Goal: Task Accomplishment & Management: Manage account settings

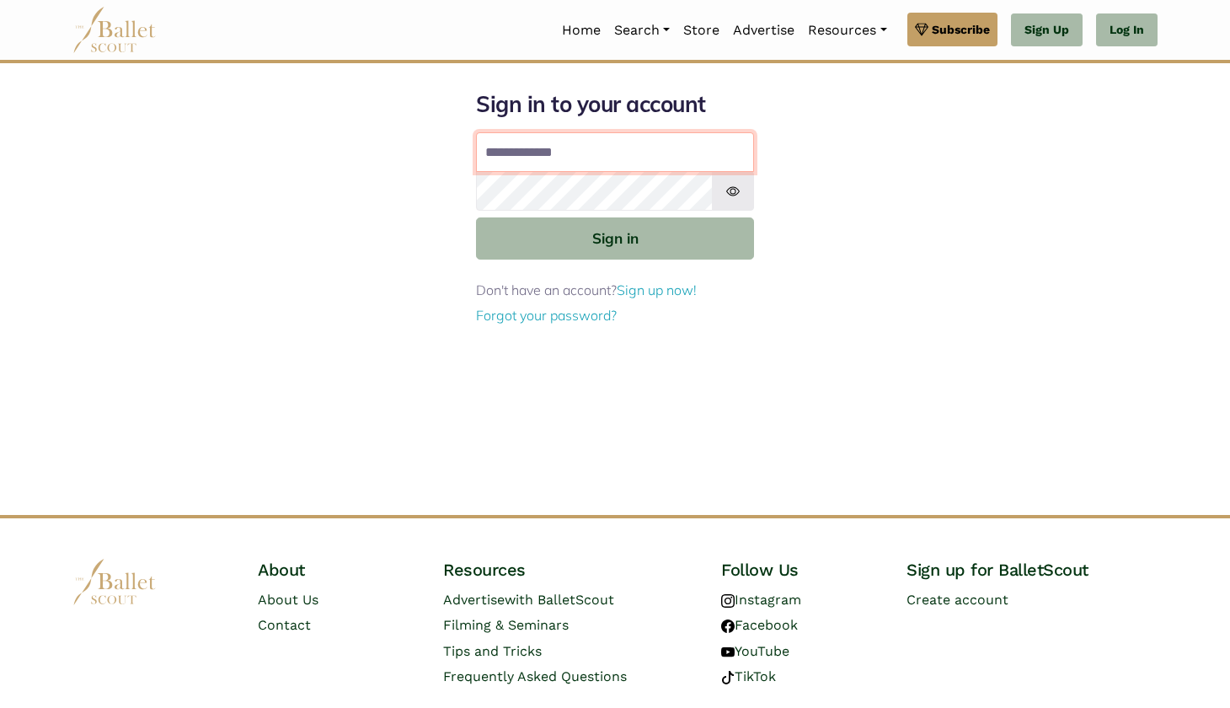
type input "**********"
click at [615, 237] on button "Sign in" at bounding box center [615, 237] width 278 height 41
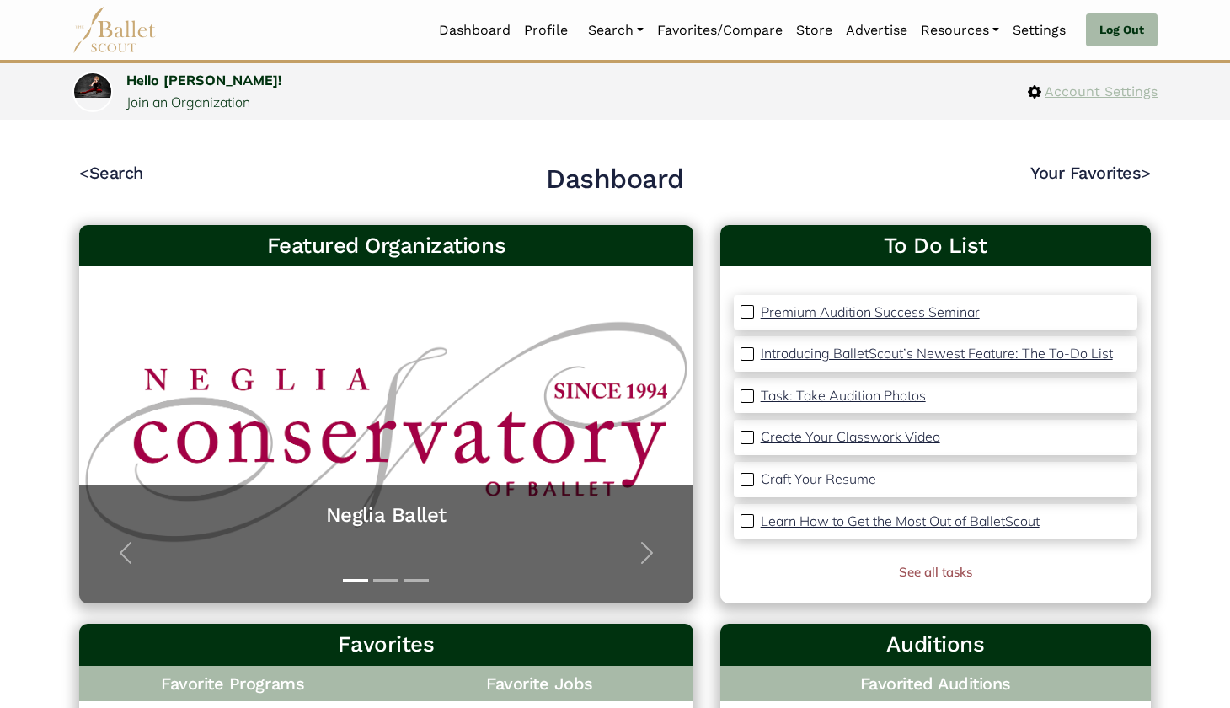
click at [1097, 93] on span "Account Settings" at bounding box center [1099, 92] width 116 height 22
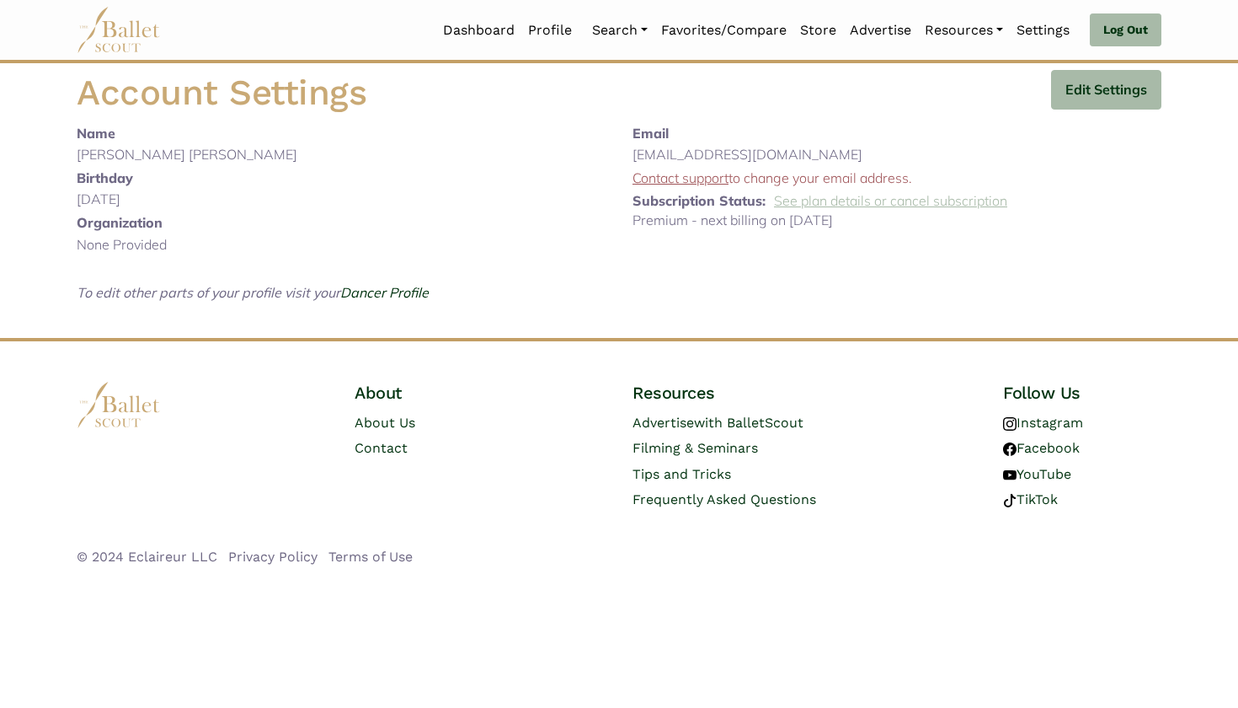
click at [944, 200] on link "See plan details or cancel subscription" at bounding box center [890, 200] width 233 height 17
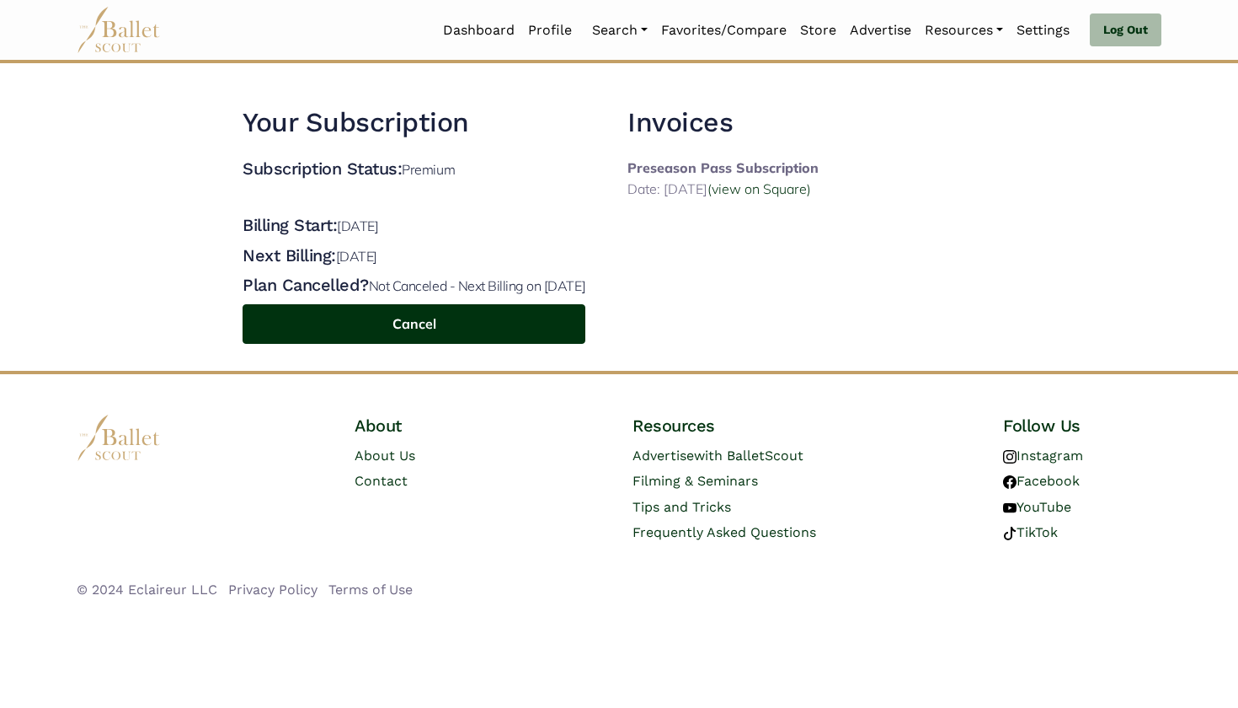
click at [427, 344] on button "Cancel" at bounding box center [414, 324] width 343 height 40
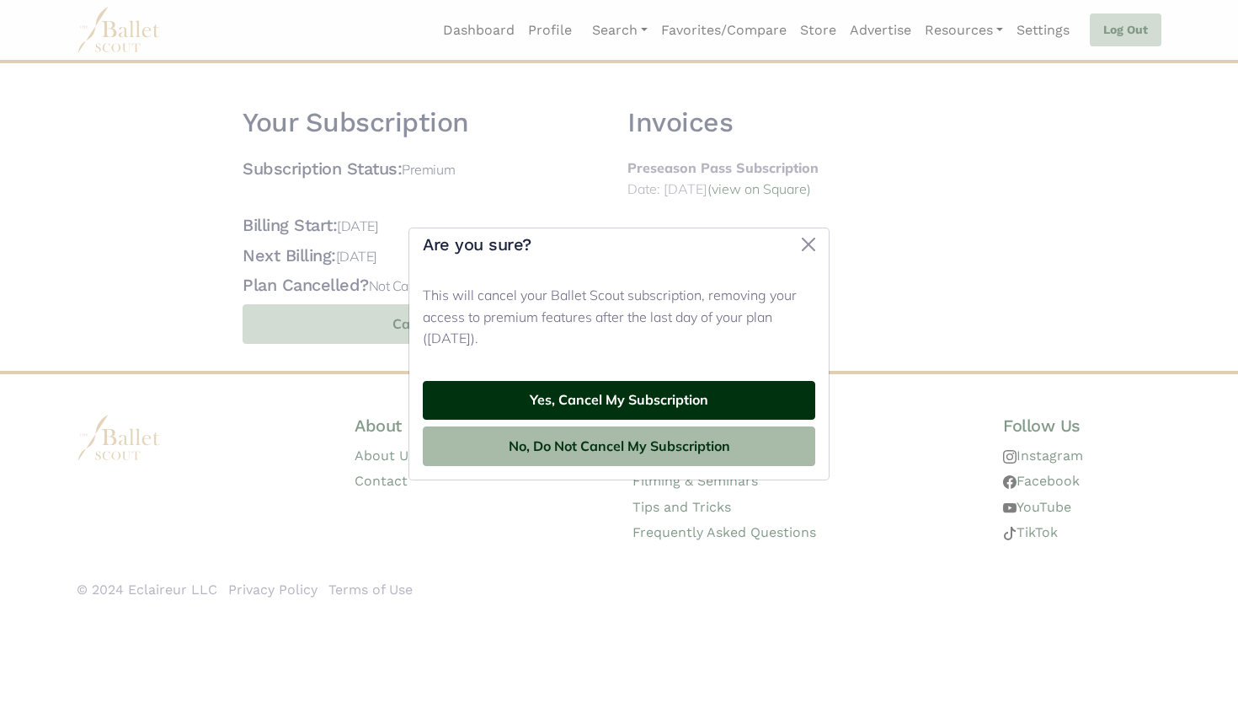
click at [658, 400] on button "Yes, Cancel My Subscription" at bounding box center [619, 401] width 393 height 40
